Goal: Information Seeking & Learning: Learn about a topic

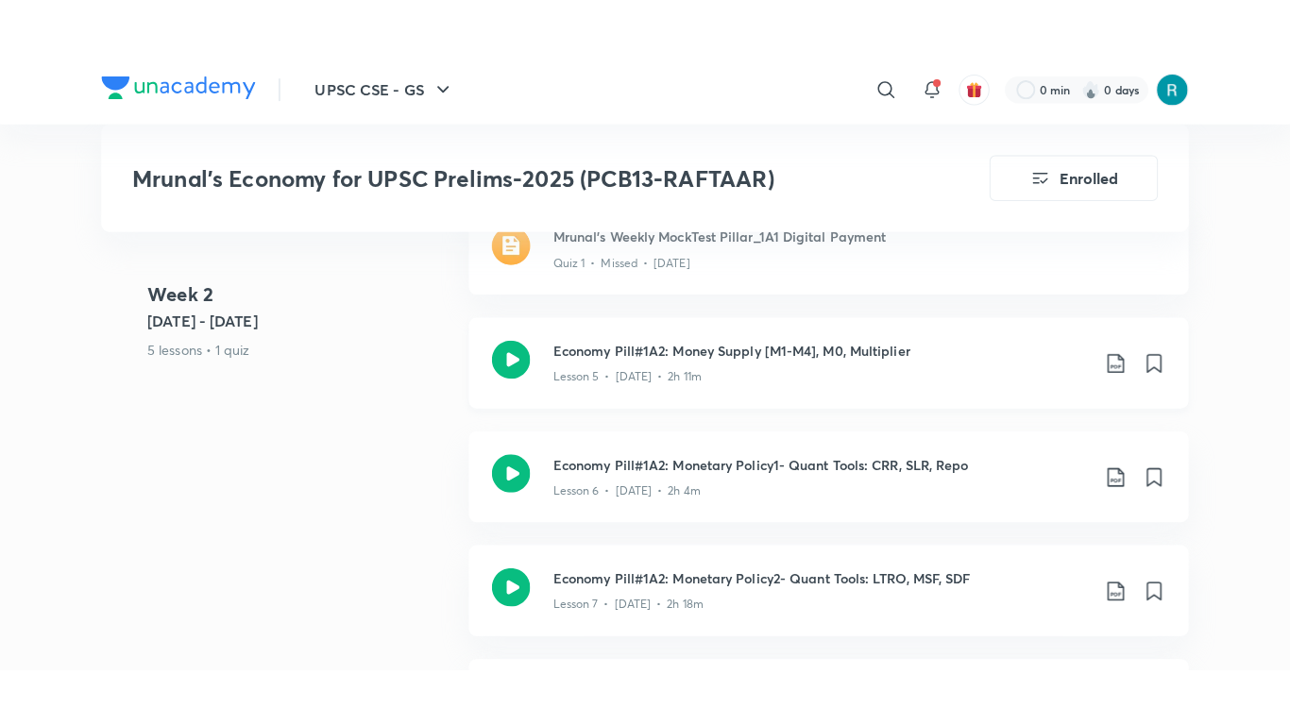
scroll to position [1750, 0]
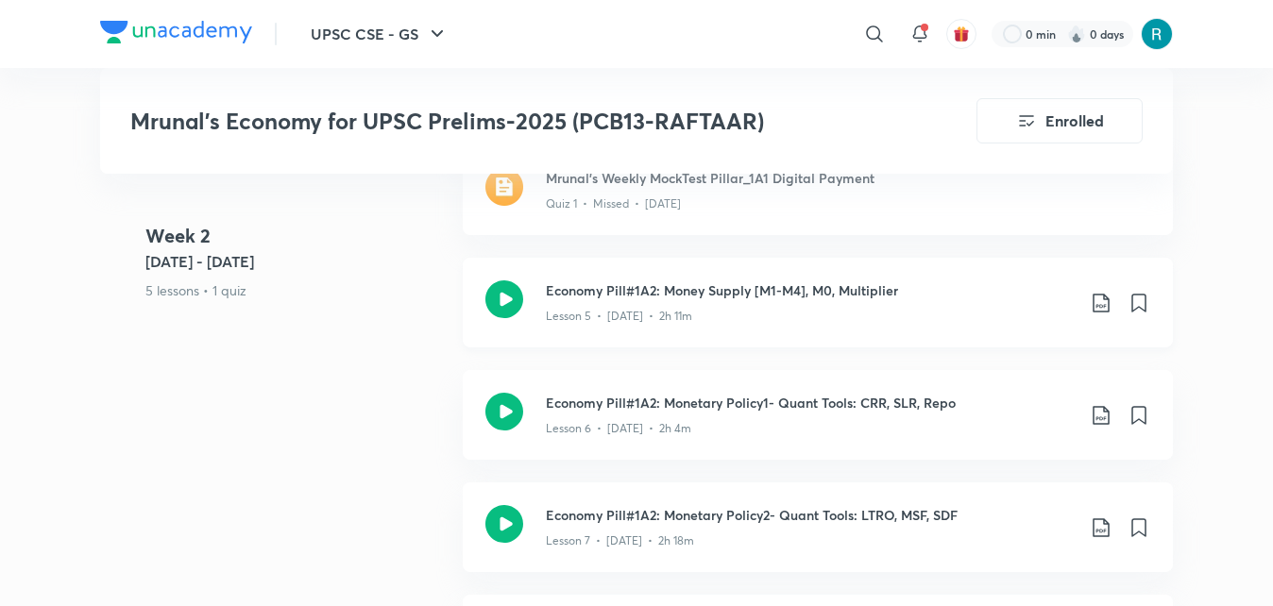
click at [507, 297] on icon at bounding box center [504, 299] width 38 height 38
